Goal: Go to known website: Go to known website

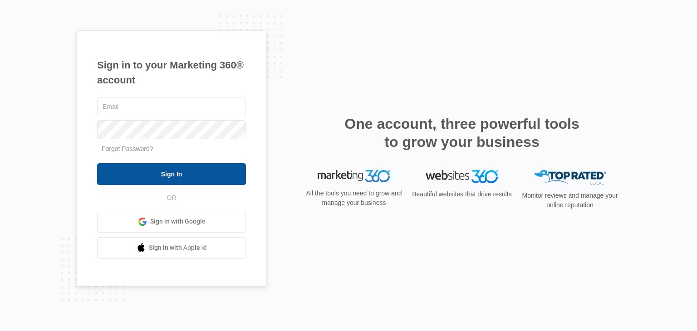
type input "[PERSON_NAME][EMAIL_ADDRESS][DOMAIN_NAME]"
click at [198, 175] on input "Sign In" at bounding box center [171, 174] width 149 height 22
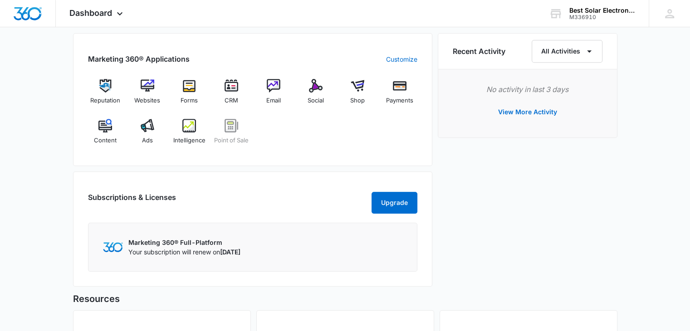
scroll to position [560, 0]
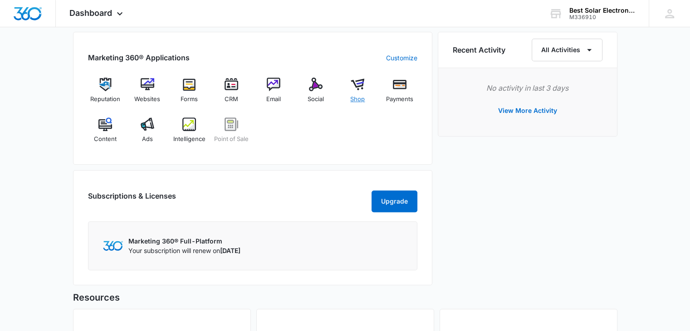
click at [358, 87] on img at bounding box center [358, 85] width 14 height 14
